Goal: Use online tool/utility: Utilize a website feature to perform a specific function

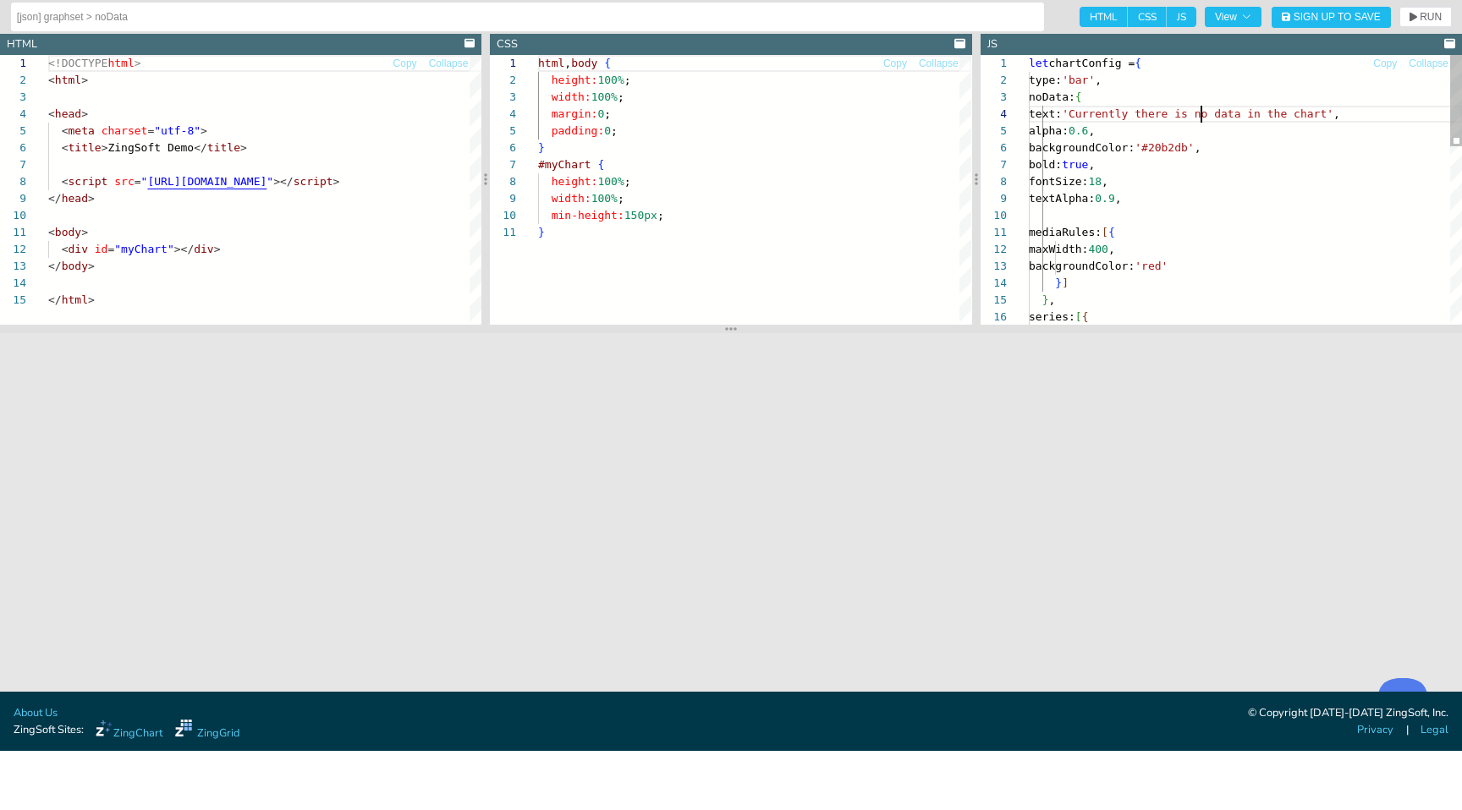
scroll to position [51, 173]
click at [1199, 117] on div "textAlpha: 0.9 , mediaRules: [ { maxWidth: 400 , backgroundColor: 'red' } ] } ,…" at bounding box center [1245, 452] width 433 height 794
click at [1438, 13] on span "RUN" at bounding box center [1431, 17] width 22 height 10
click at [1244, 14] on icon "button" at bounding box center [1246, 17] width 10 height 10
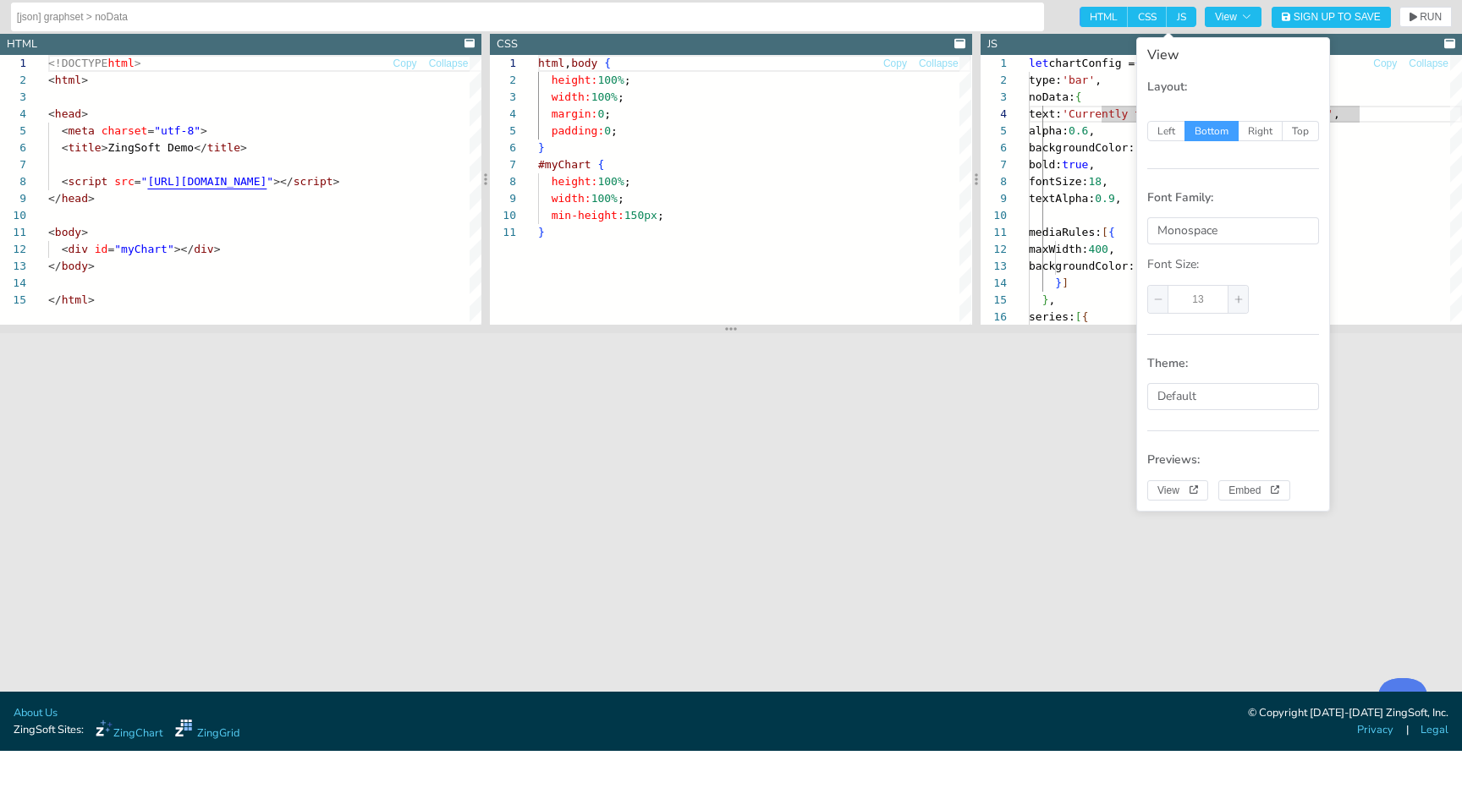
type textarea "mediaRules: [{ maxWidth: 400, backgroundColor: 'red' }] }, series: [{ values: […"
click at [1392, 255] on div "textAlpha: 0.9 , mediaRules: [ { maxWidth: 400 , backgroundColor: 'red' } ] } ,…" at bounding box center [1245, 452] width 433 height 794
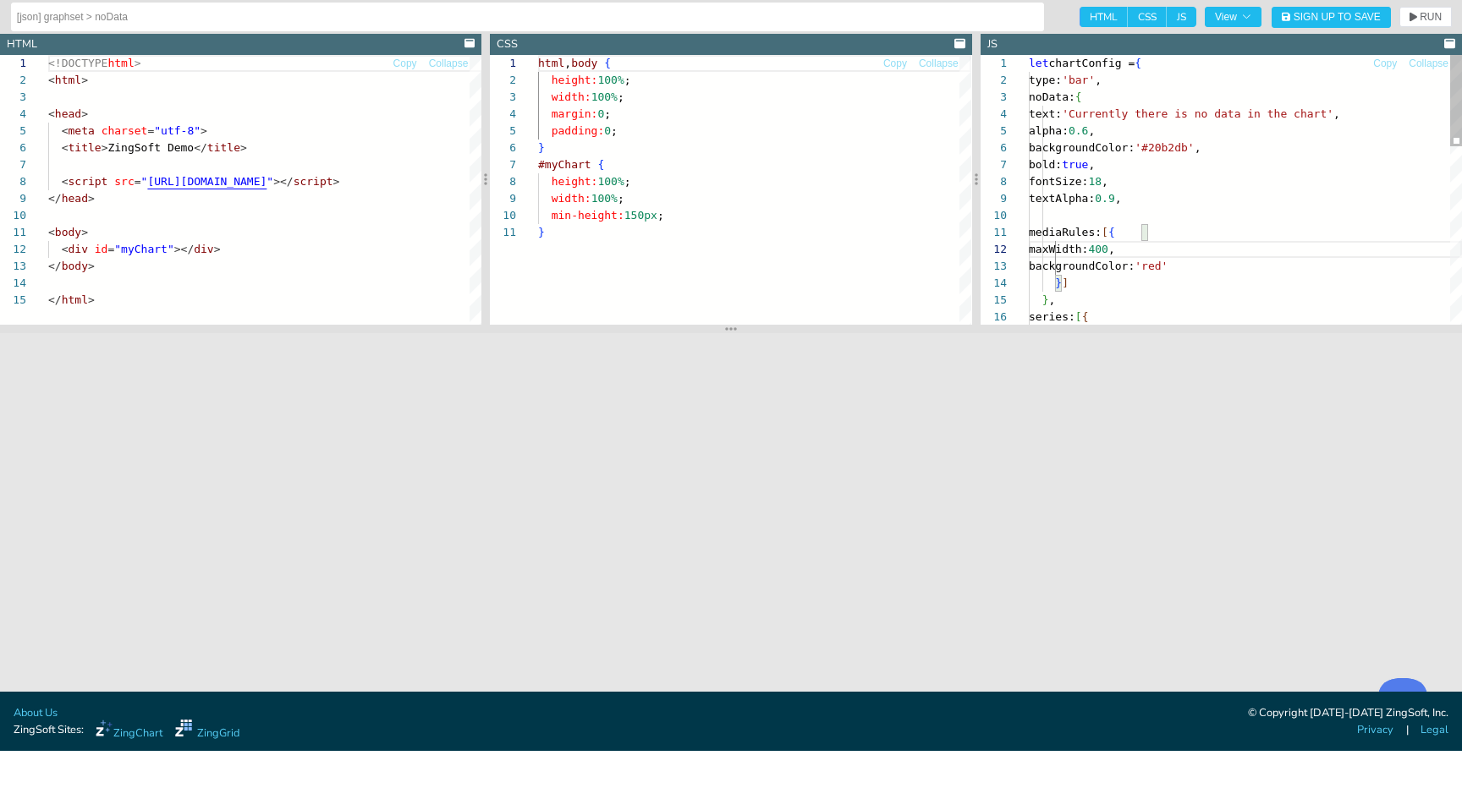
click at [1392, 255] on div "textAlpha: 0.9 , mediaRules: [ { maxWidth: 400 , backgroundColor: 'red' } ] } ,…" at bounding box center [1245, 452] width 433 height 794
click at [1428, 14] on span "RUN" at bounding box center [1431, 17] width 22 height 10
click at [585, 96] on div "html , body { height: 100% ; width: 100% ; margin: 0 ; padding: 0 ; } #myChart …" at bounding box center [754, 274] width 433 height 439
click at [1425, 13] on span "RUN" at bounding box center [1431, 17] width 22 height 10
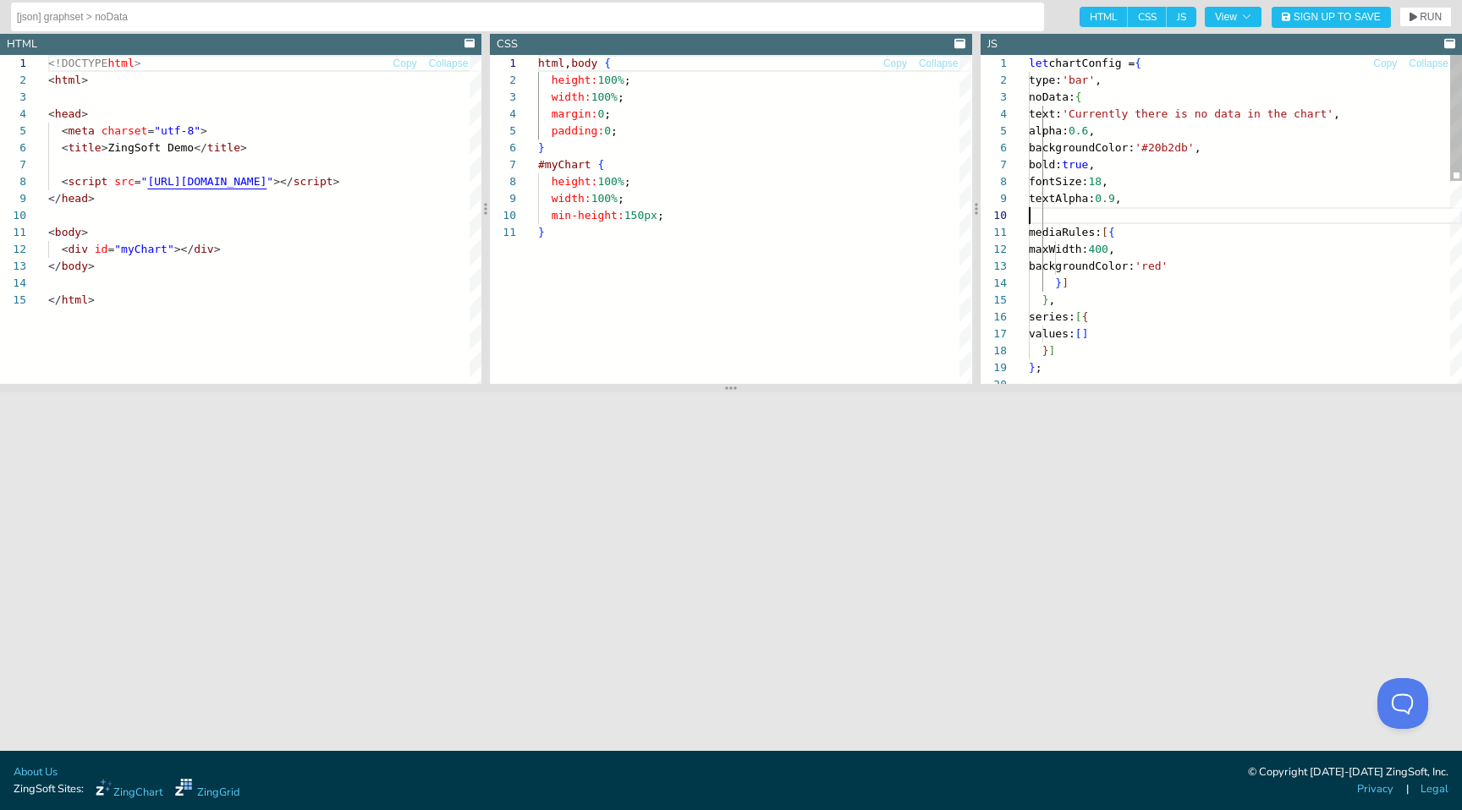
scroll to position [152, 0]
click at [1201, 222] on div "} ; } ] values: [ ] series: [ { } ] } , maxWidth: 400 , backgroundColor: 'red' …" at bounding box center [1245, 482] width 433 height 854
click at [1253, 23] on button "View" at bounding box center [1233, 17] width 57 height 20
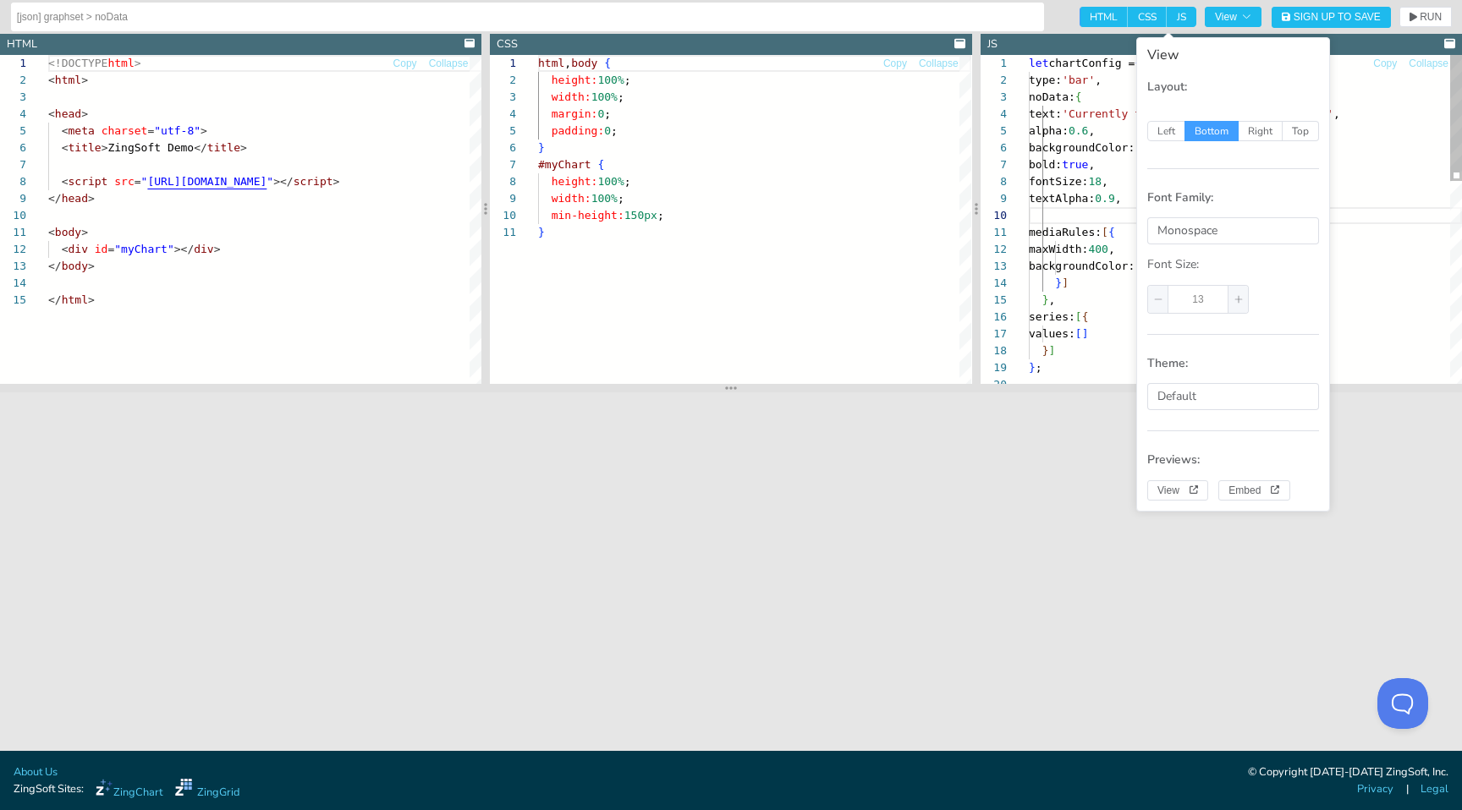
type textarea "mediaRules: [{ maxWidth: 400, backgroundColor: 'red' }] }, series: [{ values: […"
click at [1365, 294] on div "} ; } ] values: [ ] series: [ { } ] } , maxWidth: 400 , backgroundColor: 'red' …" at bounding box center [1245, 482] width 433 height 854
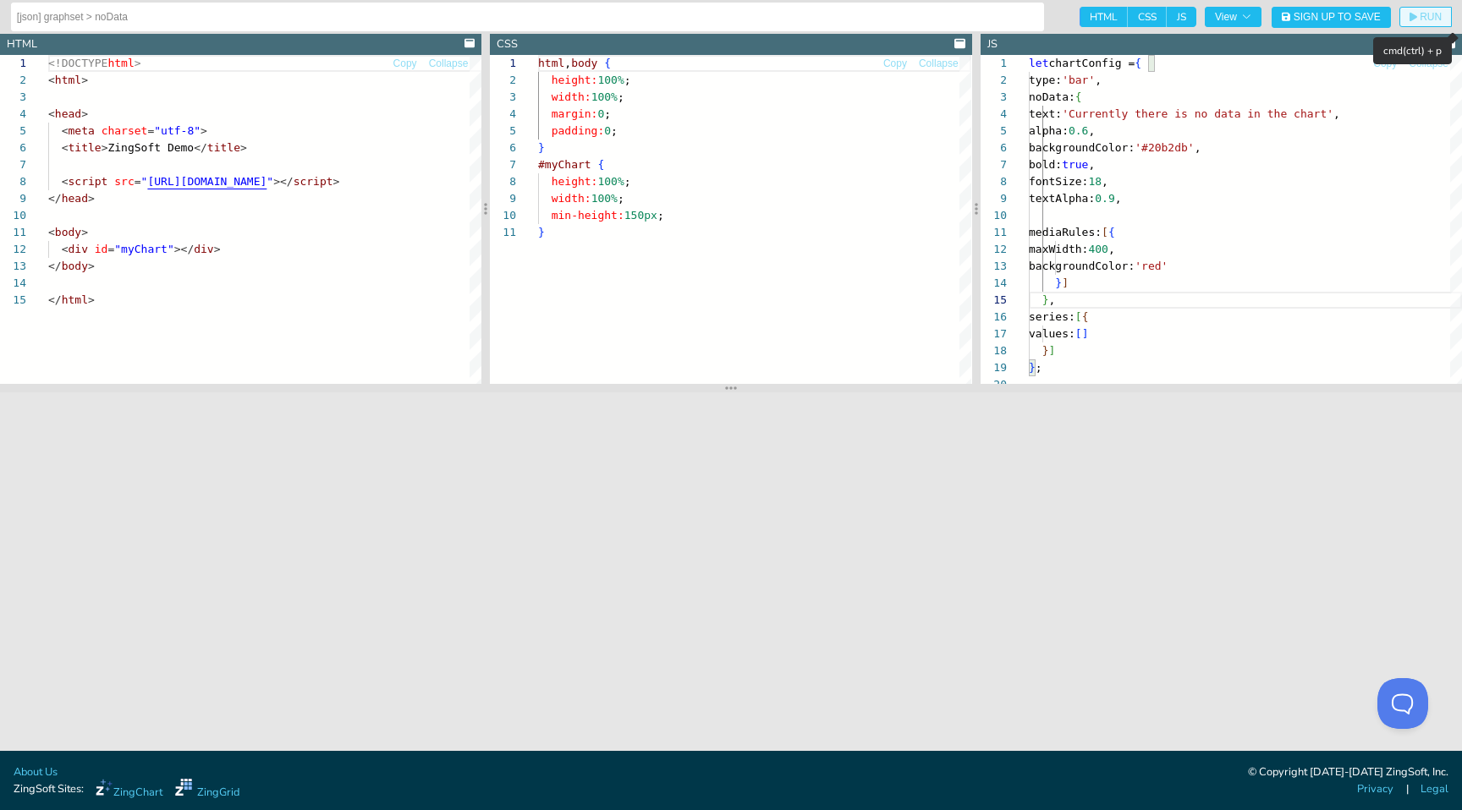
click at [1431, 19] on span "RUN" at bounding box center [1431, 17] width 22 height 10
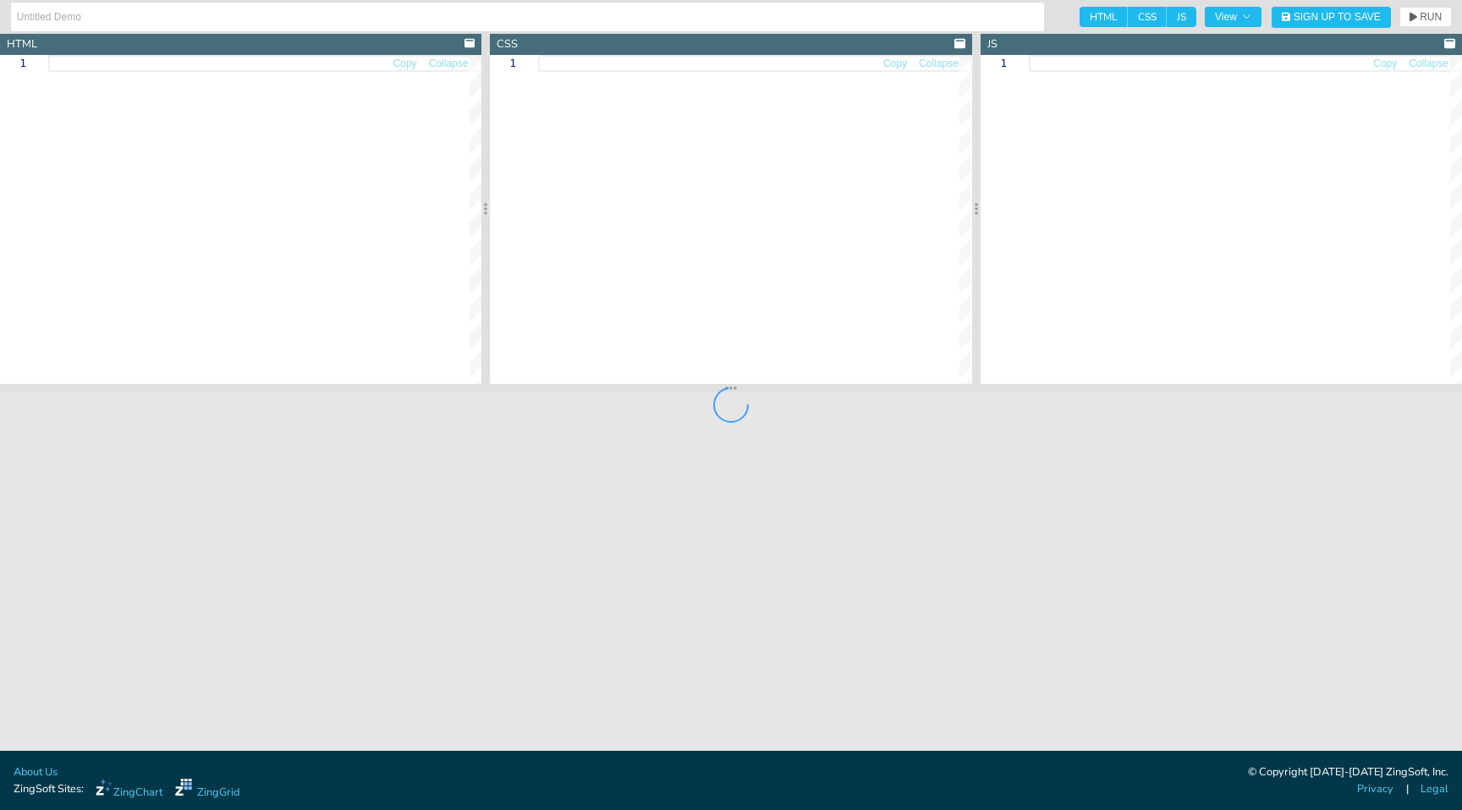
type input "[json] graphset > noData"
type textarea "<!DOCTYPE html> <html> <head> <meta charset="utf-8"> <title>ZingSoft Demo</titl…"
type textarea "html, body { height:100%; width:100%; margin:0; padding:0; } #myChart { height:…"
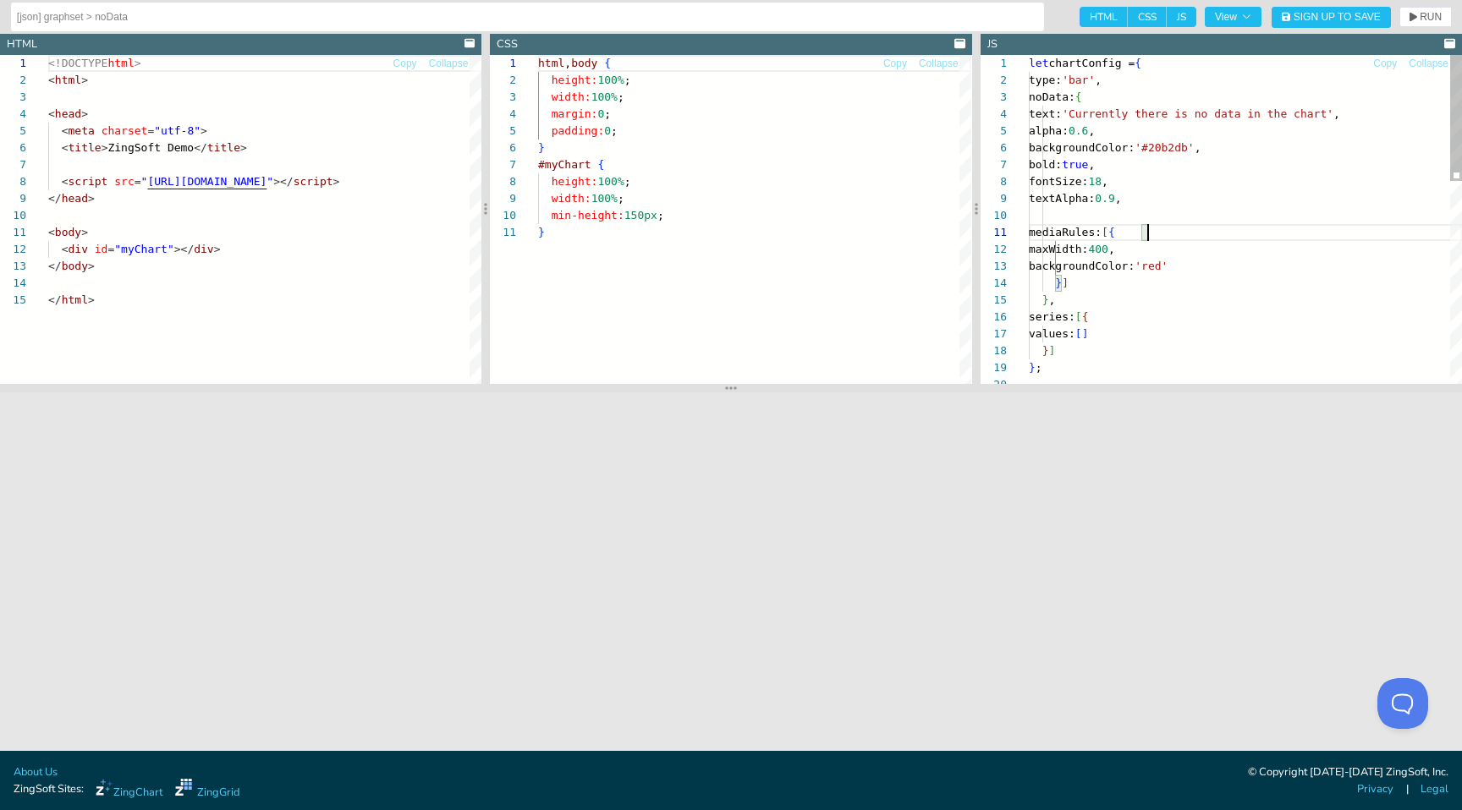
click at [1217, 234] on div "} ] } ; } , series: [ { values: [ ] maxWidth: 400 , backgroundColor: 'red' } ] …" at bounding box center [1245, 482] width 433 height 854
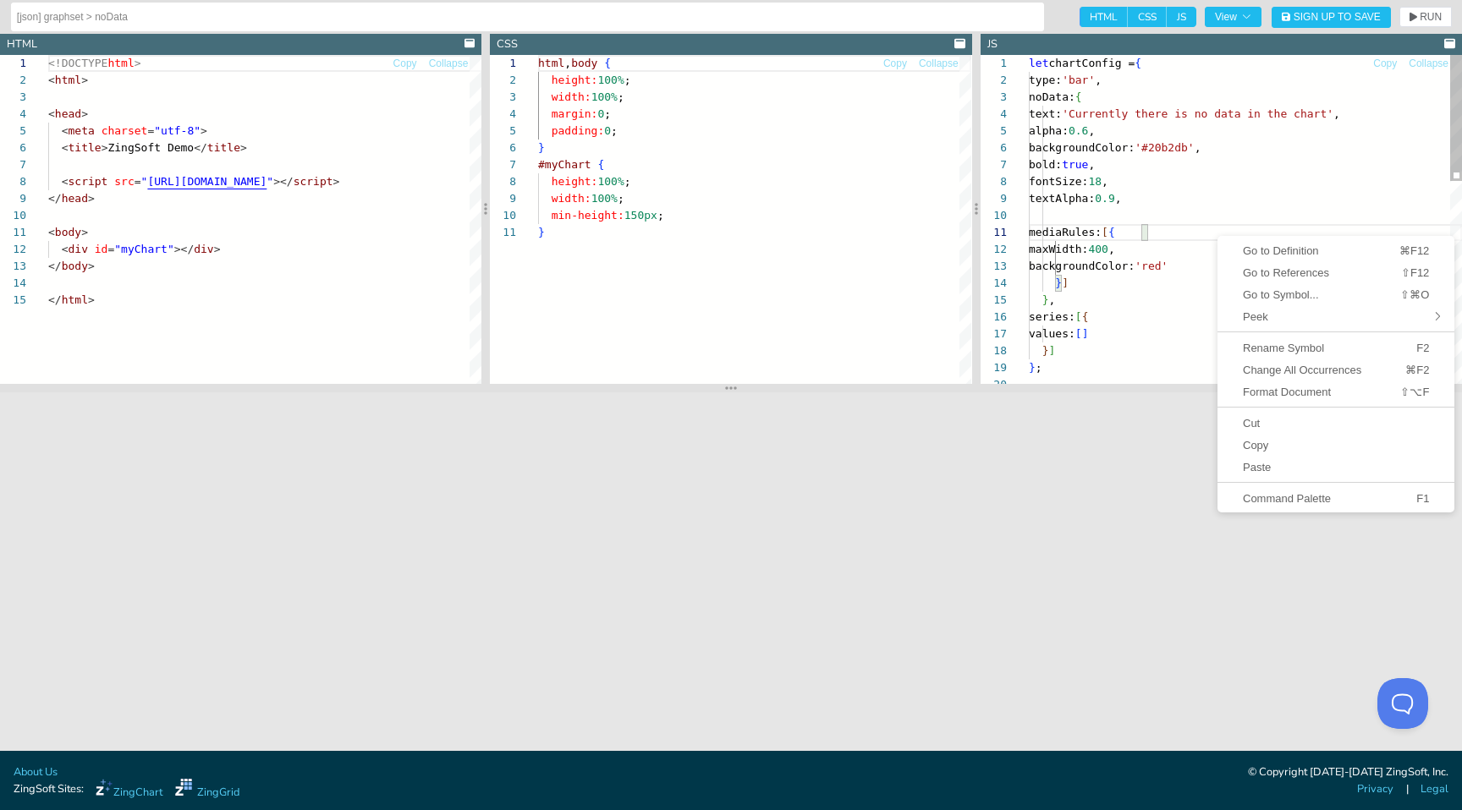
type textarea "let chartConfig = { type: 'bar', noData: { text: 'Currently there is no data in…"
click at [1288, 128] on div "} ] } ; } , series: [ { values: [ ] maxWidth: 400 , backgroundColor: 'red' } ] …" at bounding box center [1245, 482] width 433 height 854
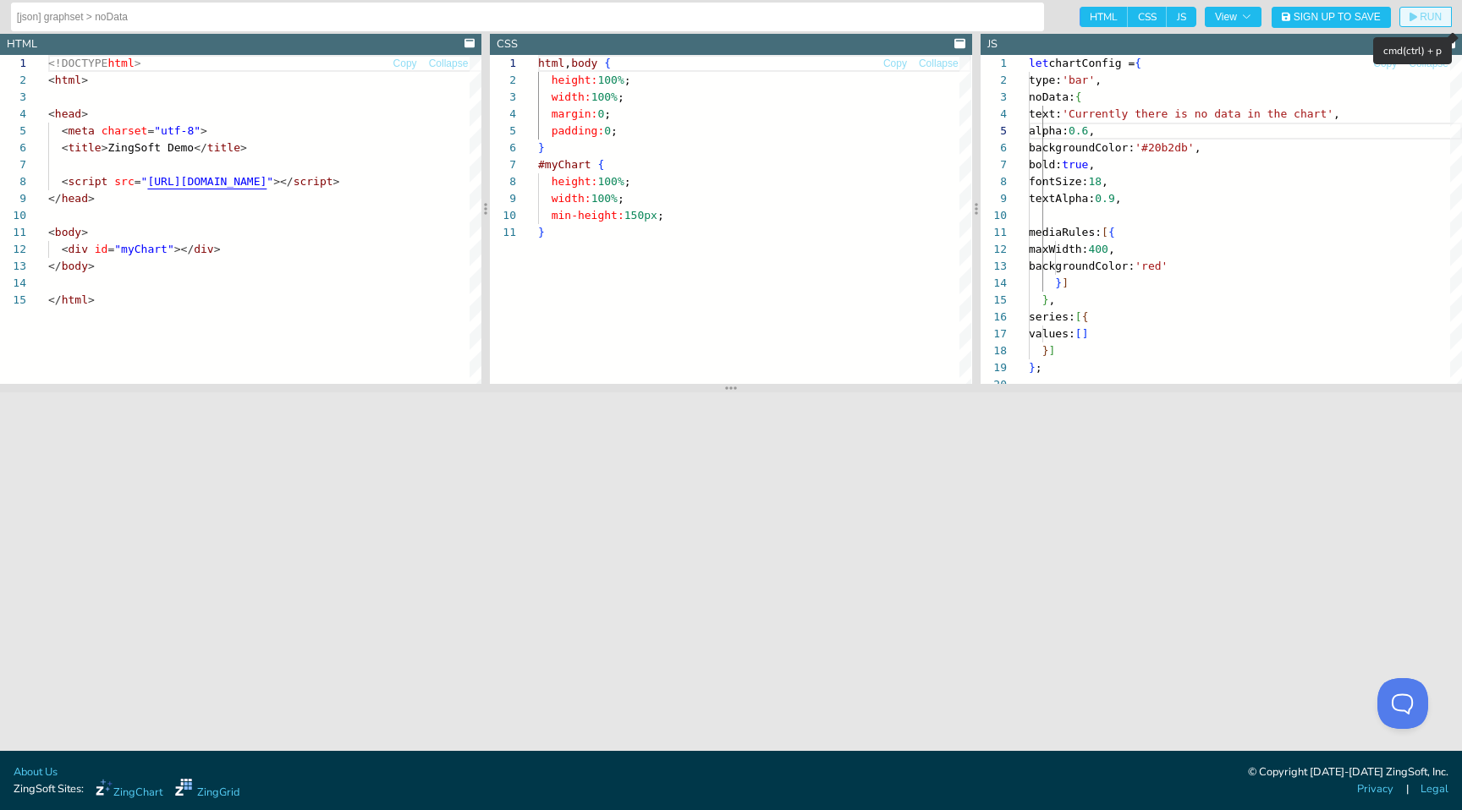
click at [1421, 18] on span "RUN" at bounding box center [1431, 17] width 22 height 10
click at [1430, 60] on span "Collapse" at bounding box center [1429, 63] width 40 height 10
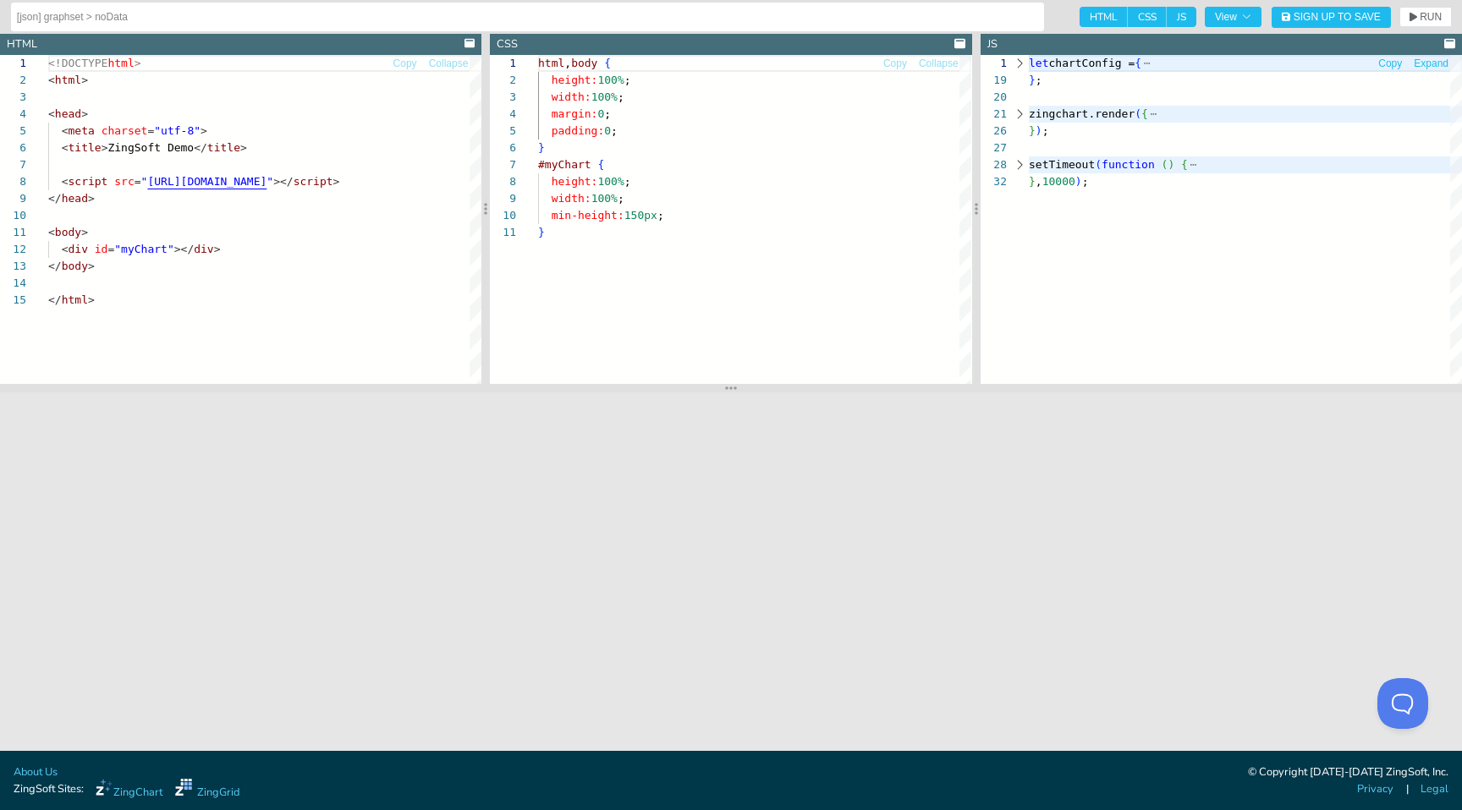
click at [1424, 65] on span "Expand" at bounding box center [1431, 63] width 35 height 10
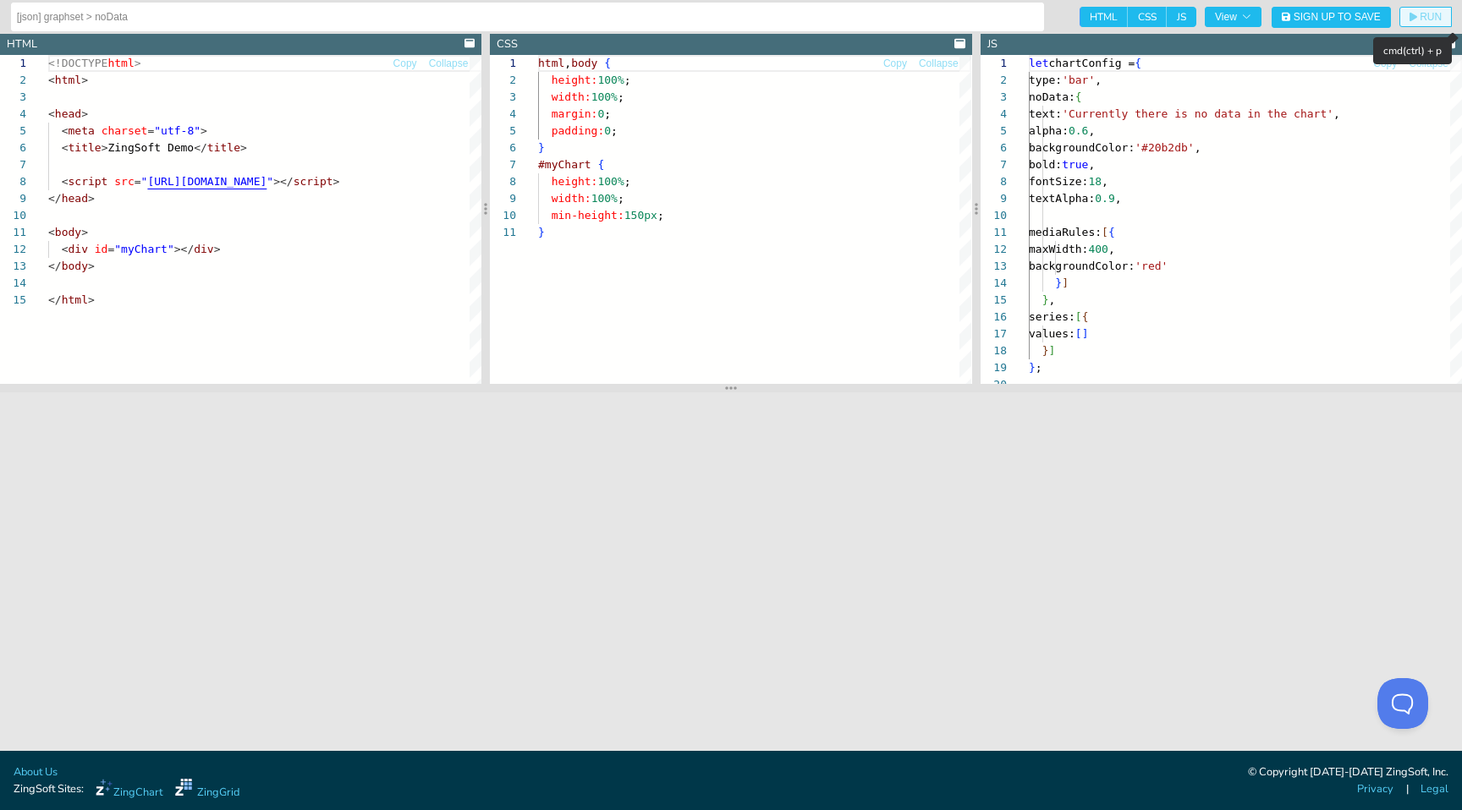
click at [1425, 18] on span "RUN" at bounding box center [1431, 17] width 22 height 10
click at [737, 390] on section at bounding box center [731, 388] width 1462 height 8
click at [732, 389] on icon at bounding box center [731, 389] width 12 height 14
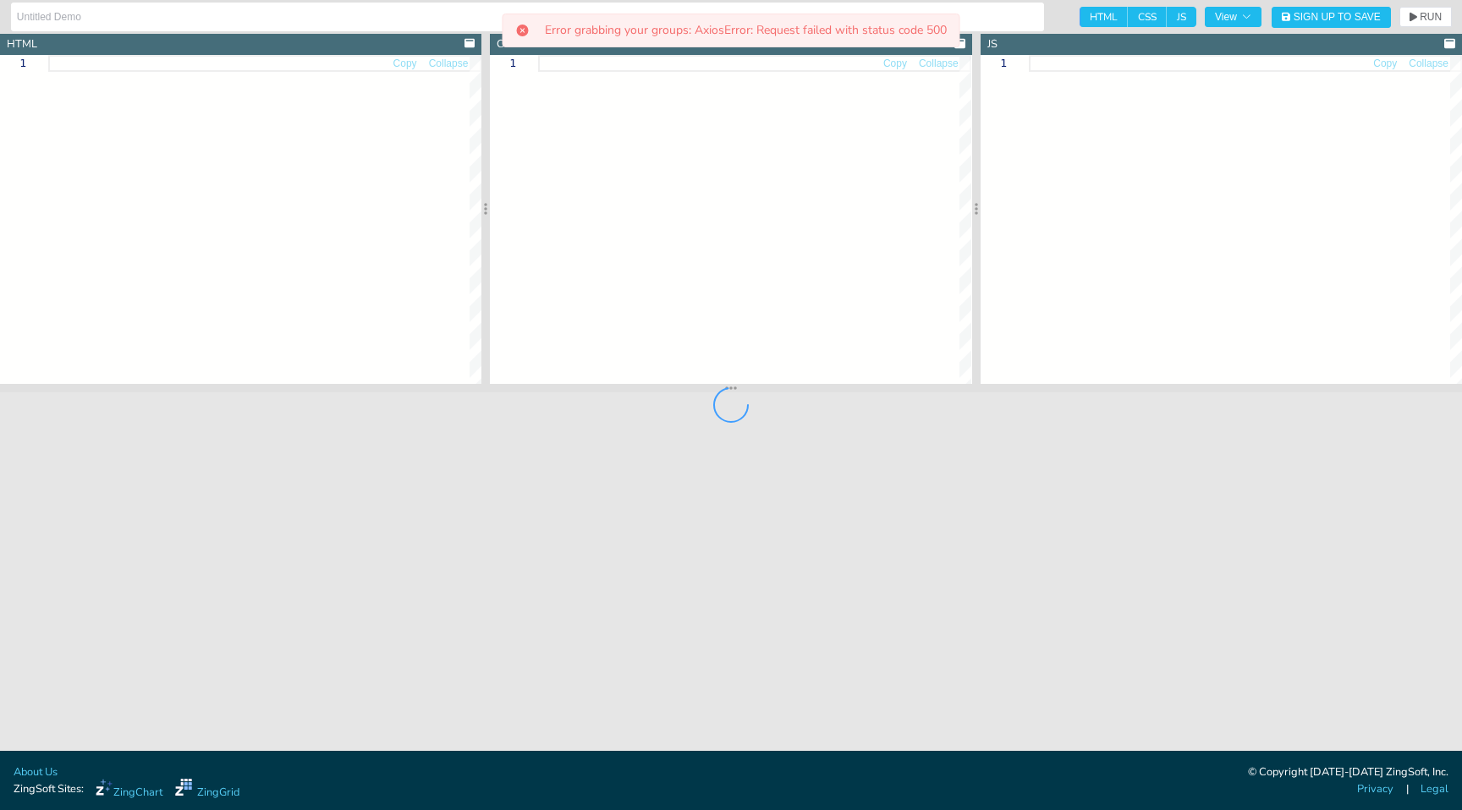
type input "[json] graphset > noData > topState"
type textarea "<!DOCTYPE html> <html> <head> <meta charset="utf-8"> <title>ZingSoft Demo</titl…"
type textarea "html, body { height:100%; width:100%; margin:0; padding:0; } #myChart { height:…"
type textarea "let chartConfig = { type: 'bar', noData: { text: 'Currently there is no data in…"
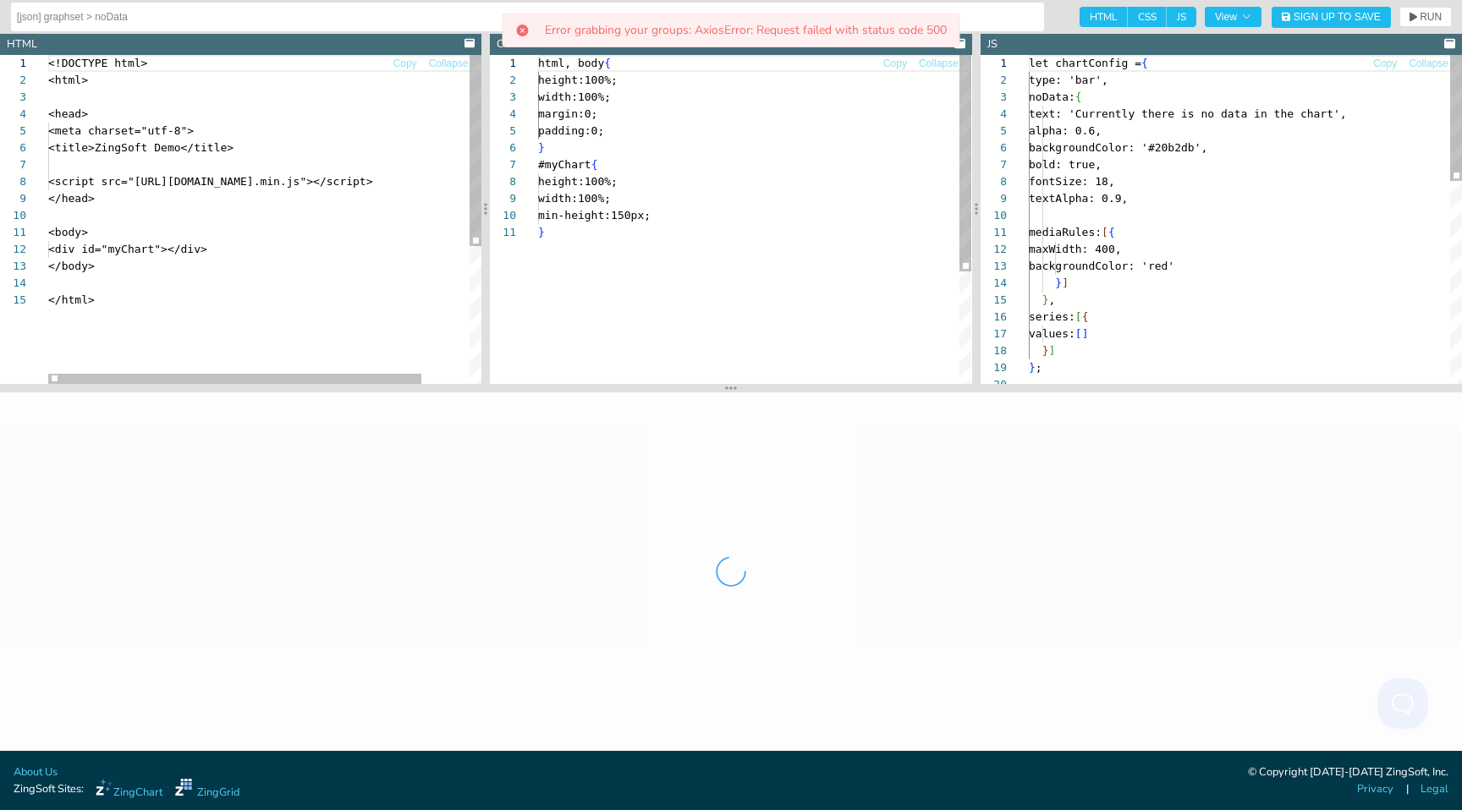
scroll to position [169, 0]
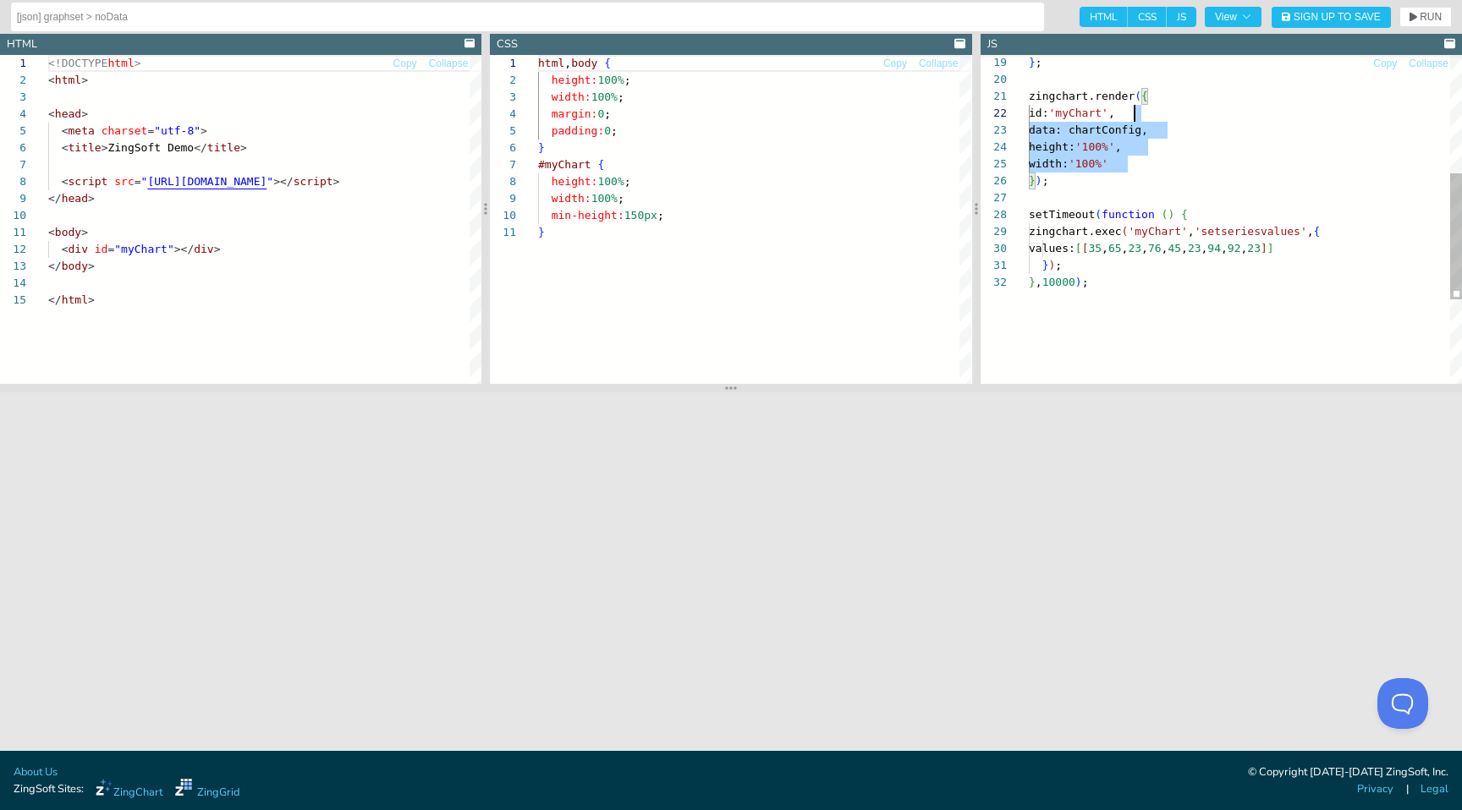
type textarea "let chartConfig = { type: 'bar', noData: { text: 'Currently there is no data in…"
drag, startPoint x: 0, startPoint y: 0, endPoint x: -725, endPoint y: -124, distance: 735.4
